Goal: Transaction & Acquisition: Purchase product/service

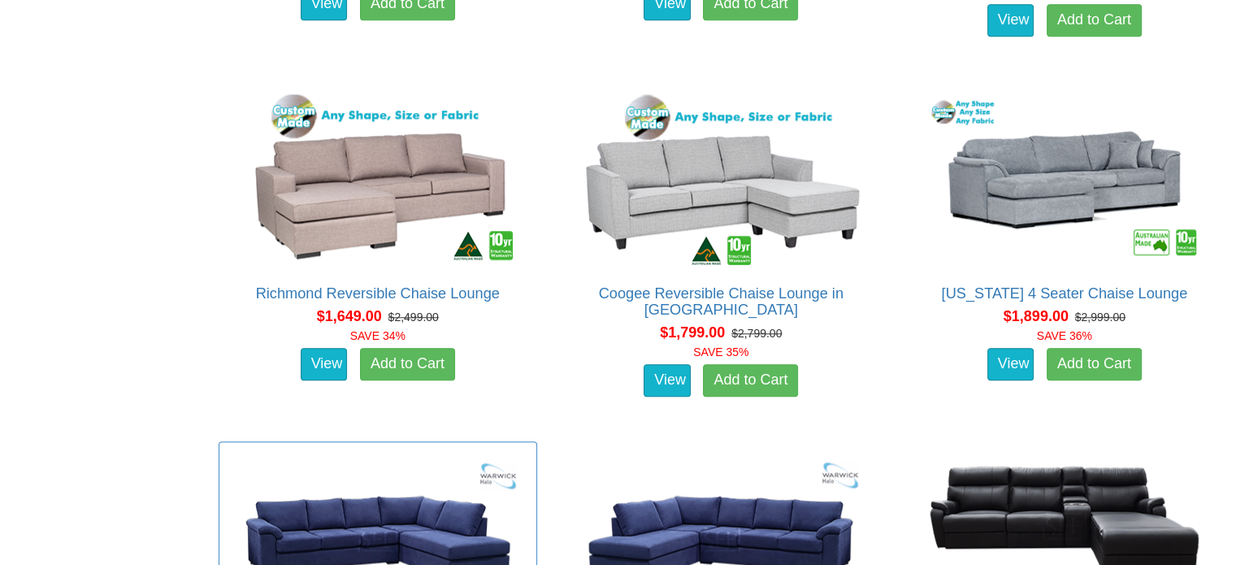
scroll to position [1382, 0]
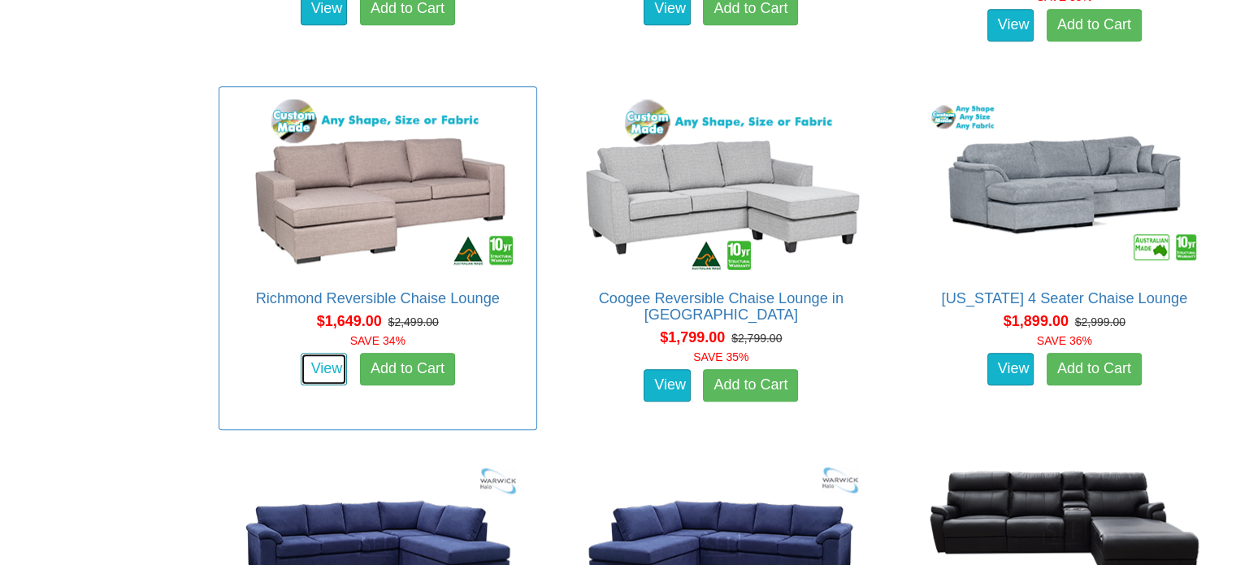
click at [330, 376] on link "View" at bounding box center [324, 369] width 47 height 33
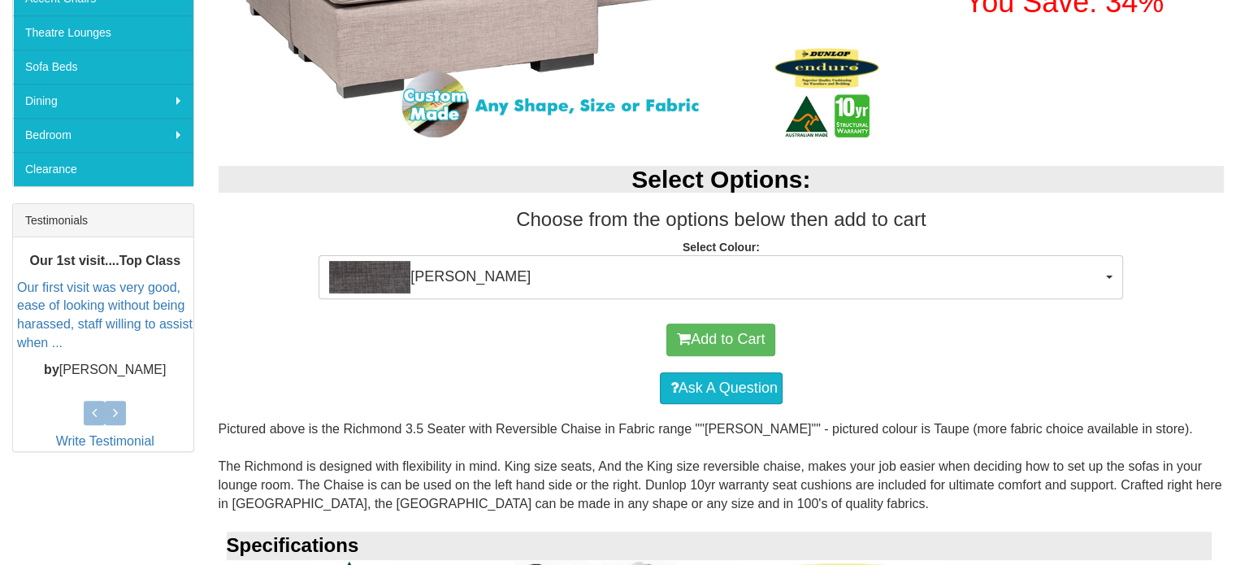
scroll to position [488, 0]
click at [572, 302] on div "Select Options: Choose from the options below then add to cart Select Colour: M…" at bounding box center [721, 227] width 1031 height 157
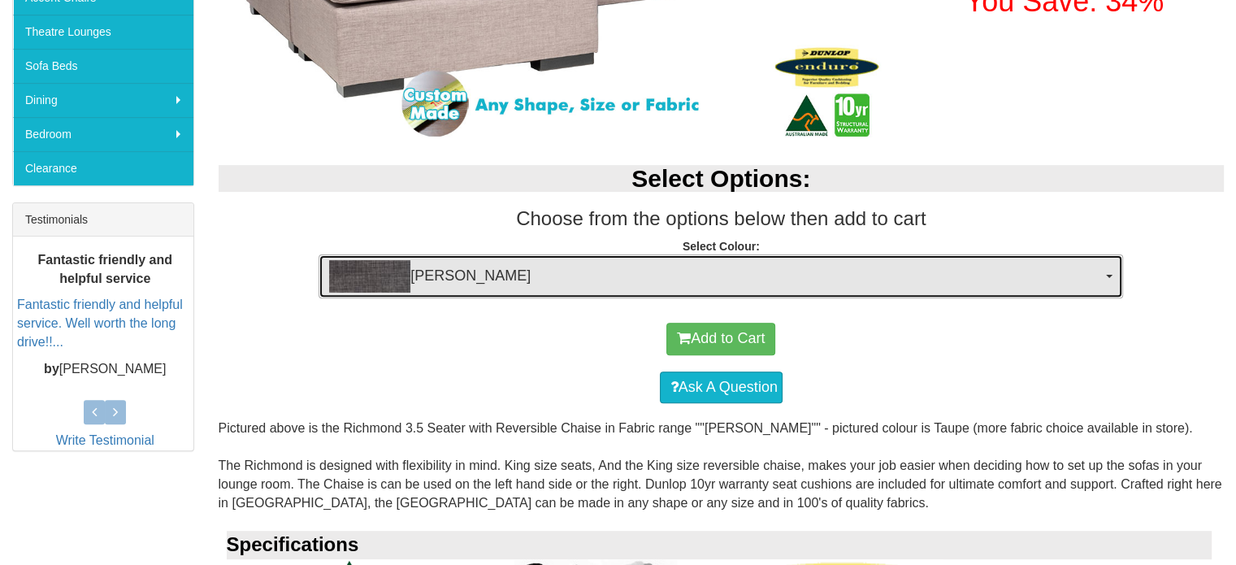
click at [563, 282] on span "Morgan Slate" at bounding box center [715, 276] width 773 height 33
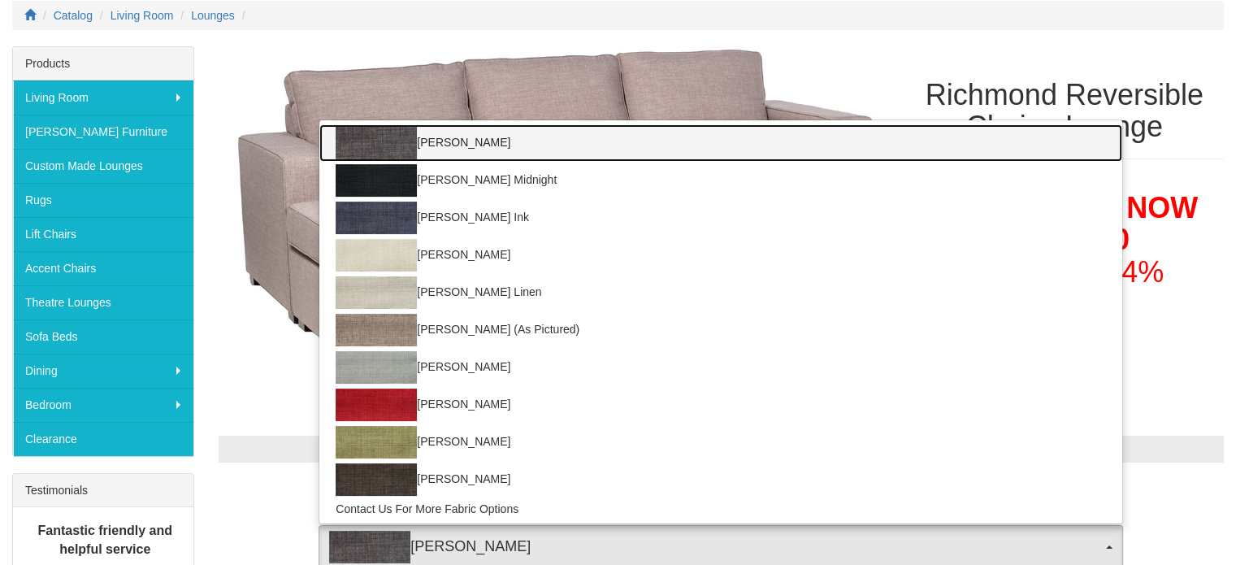
scroll to position [215, 0]
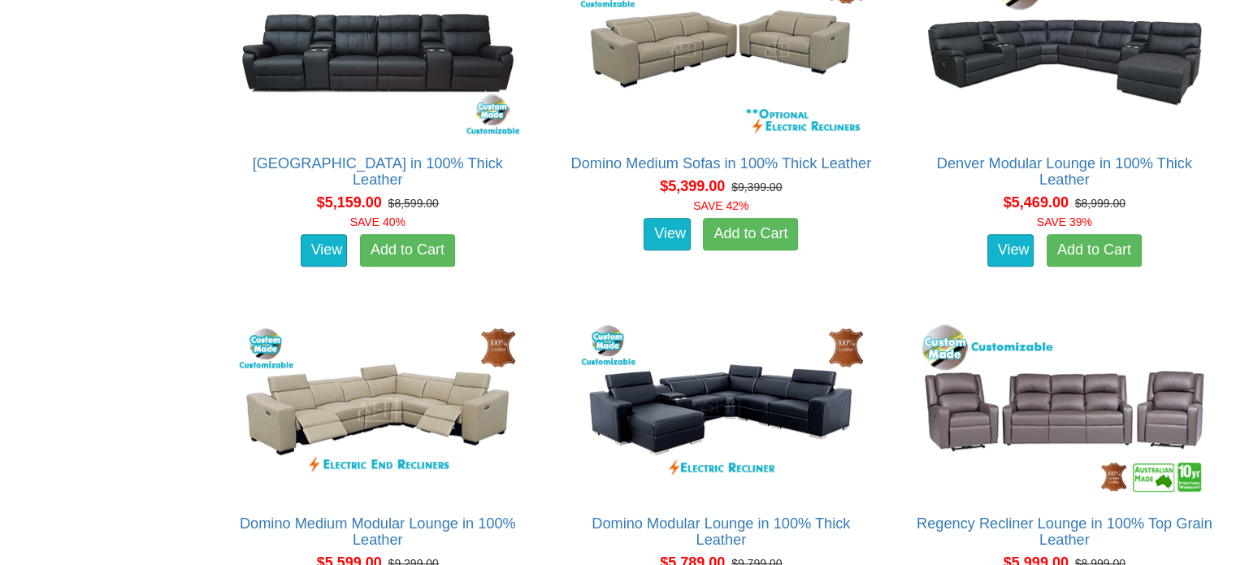
scroll to position [6908, 0]
